Goal: Information Seeking & Learning: Learn about a topic

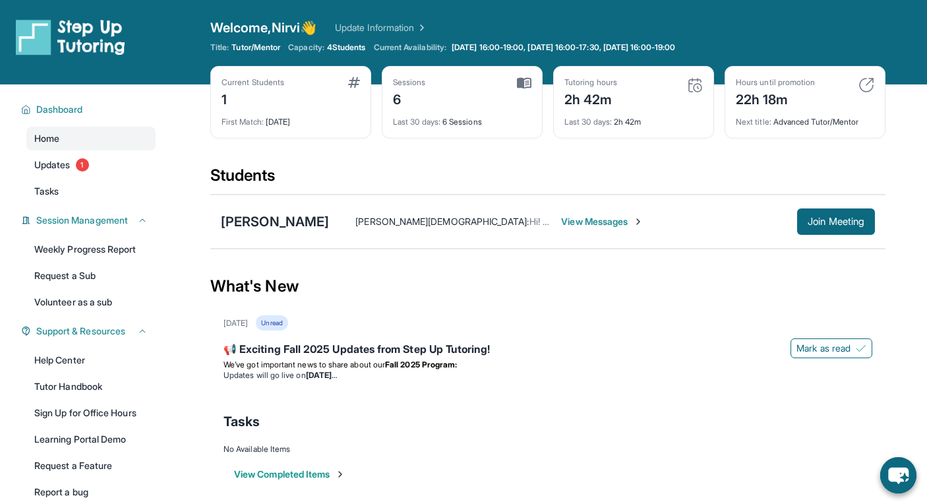
click at [561, 220] on span "View Messages" at bounding box center [602, 221] width 82 height 13
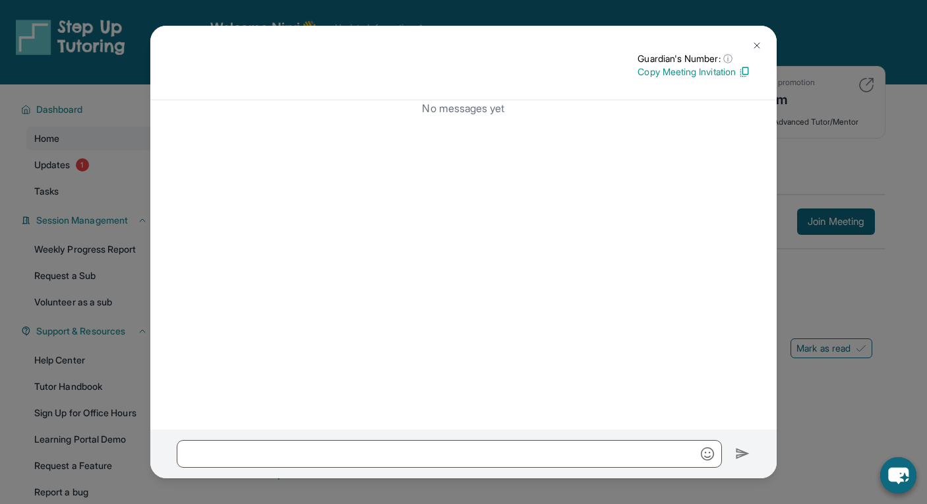
click at [757, 47] on img at bounding box center [757, 45] width 11 height 11
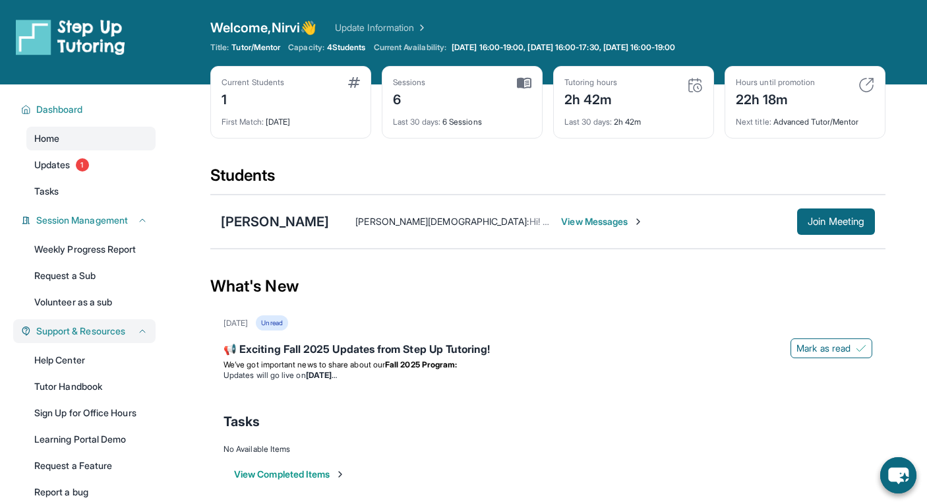
click at [92, 332] on span "Support & Resources" at bounding box center [80, 330] width 89 height 13
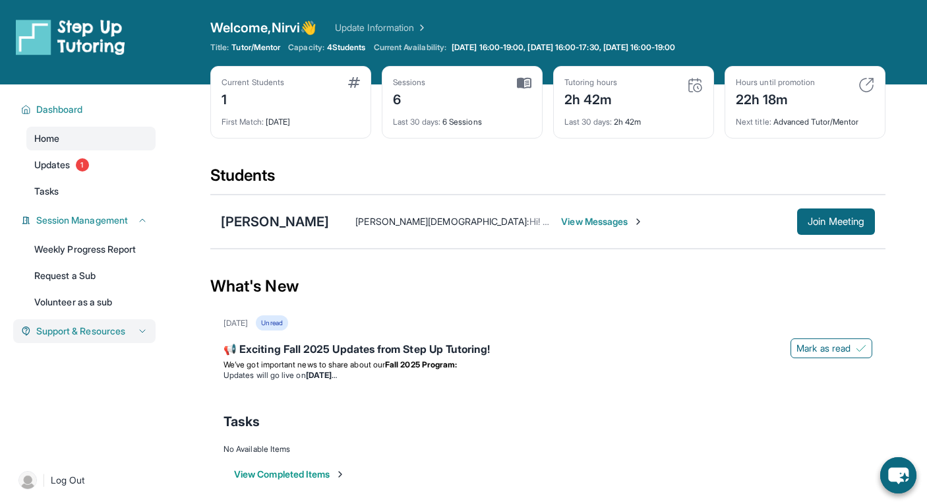
click at [92, 332] on span "Support & Resources" at bounding box center [80, 330] width 89 height 13
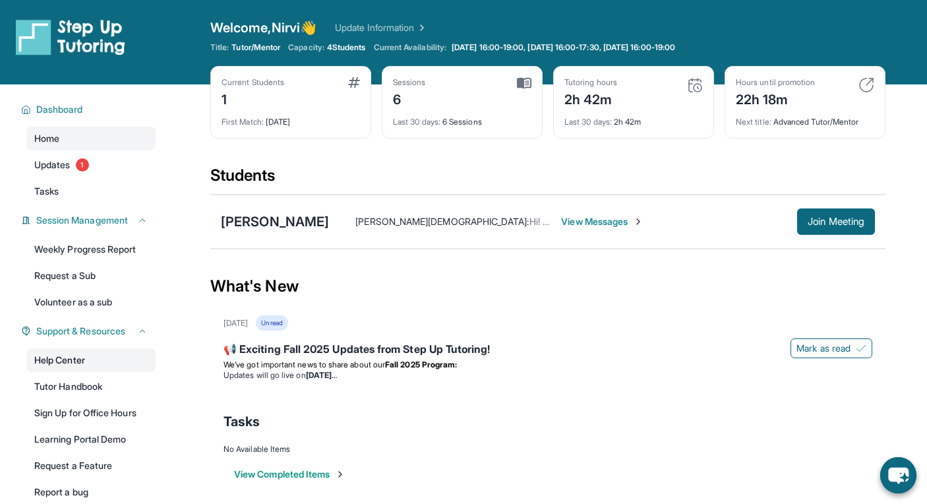
click at [62, 363] on link "Help Center" at bounding box center [90, 360] width 129 height 24
click at [69, 168] on span "Updates" at bounding box center [52, 164] width 36 height 13
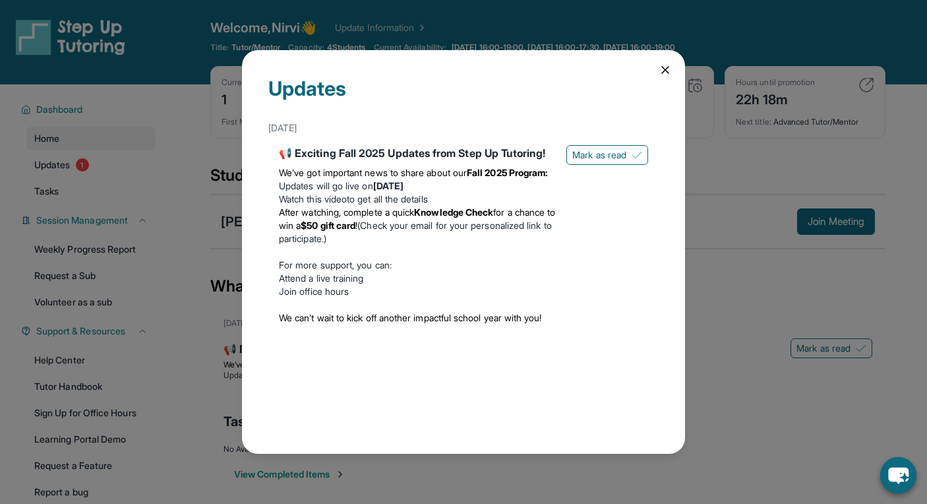
click at [665, 76] on icon at bounding box center [665, 69] width 13 height 13
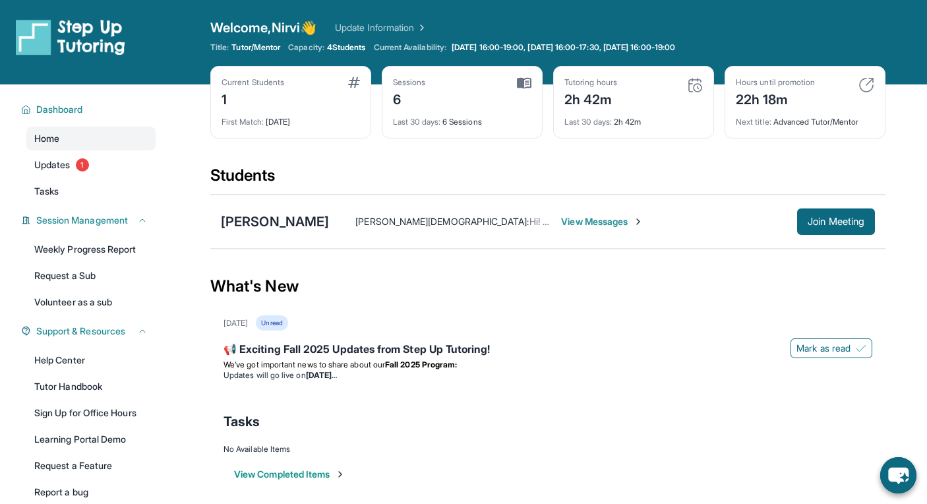
click at [561, 223] on span "View Messages" at bounding box center [602, 221] width 82 height 13
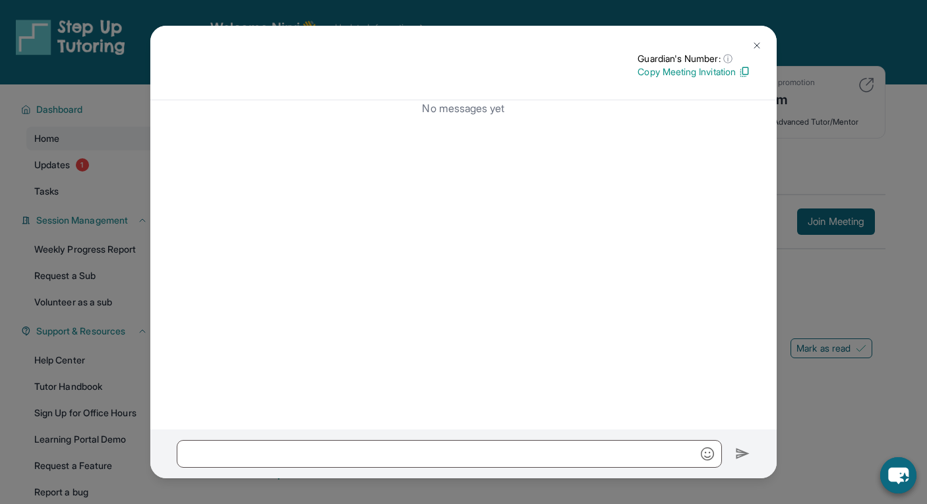
click at [757, 45] on img at bounding box center [757, 45] width 11 height 11
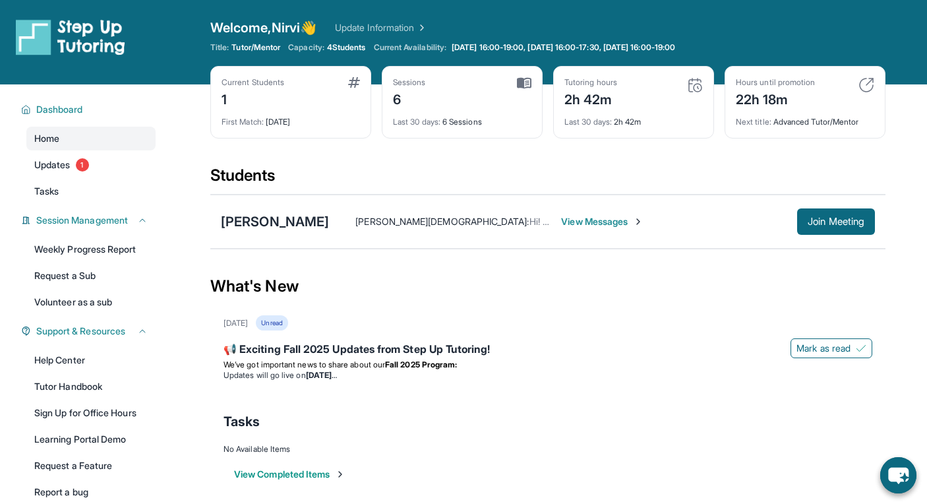
click at [285, 473] on button "View Completed Items" at bounding box center [289, 473] width 111 height 13
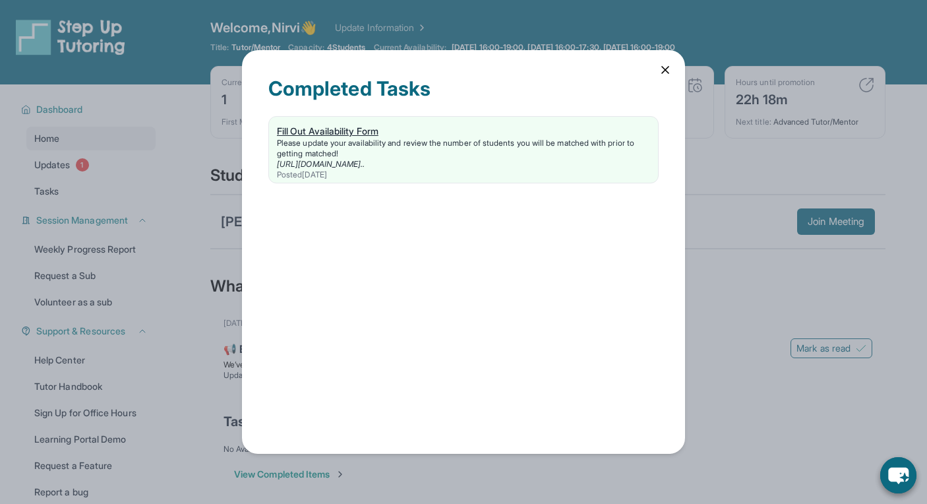
click at [357, 133] on div "Fill Out Availability Form" at bounding box center [463, 131] width 373 height 13
click at [665, 72] on icon at bounding box center [665, 69] width 13 height 13
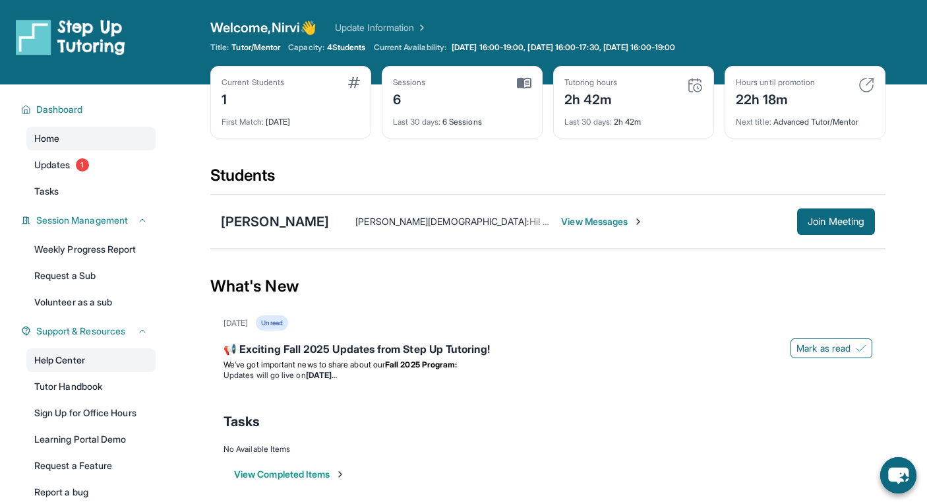
click at [48, 355] on link "Help Center" at bounding box center [90, 360] width 129 height 24
click at [55, 218] on span "Session Management" at bounding box center [82, 220] width 92 height 13
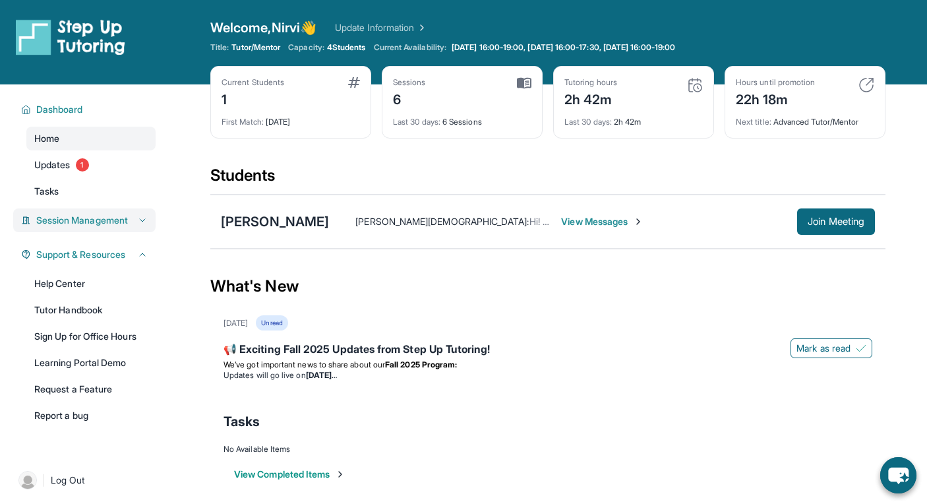
click at [55, 218] on span "Session Management" at bounding box center [82, 220] width 92 height 13
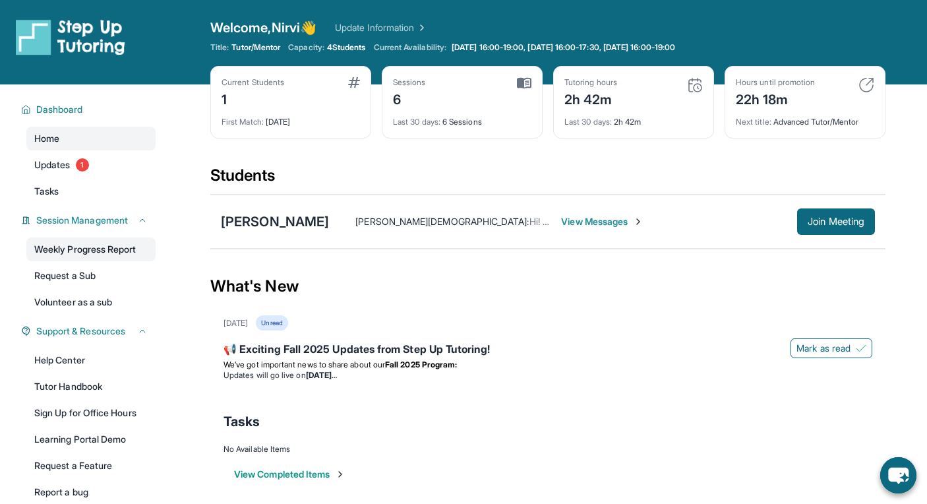
click at [51, 260] on link "Weekly Progress Report" at bounding box center [90, 249] width 129 height 24
click at [54, 166] on span "Updates" at bounding box center [52, 164] width 36 height 13
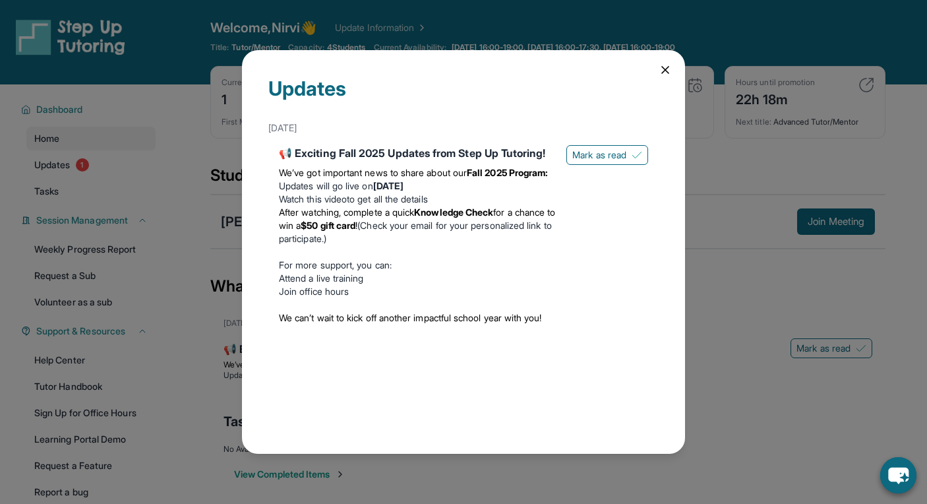
click at [665, 73] on icon at bounding box center [665, 69] width 13 height 13
